Goal: Book appointment/travel/reservation

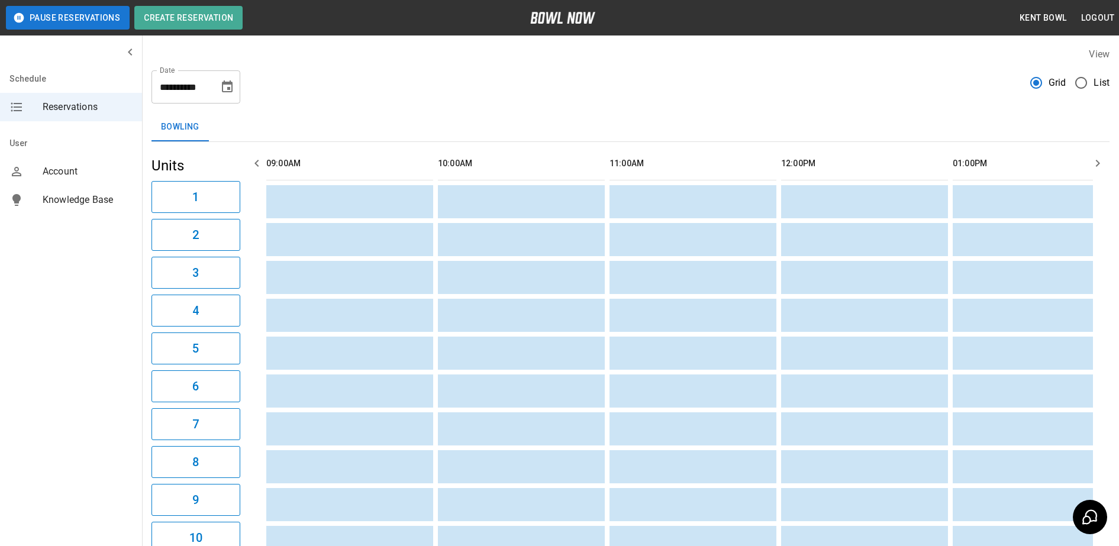
scroll to position [0, 1030]
